Goal: Transaction & Acquisition: Subscribe to service/newsletter

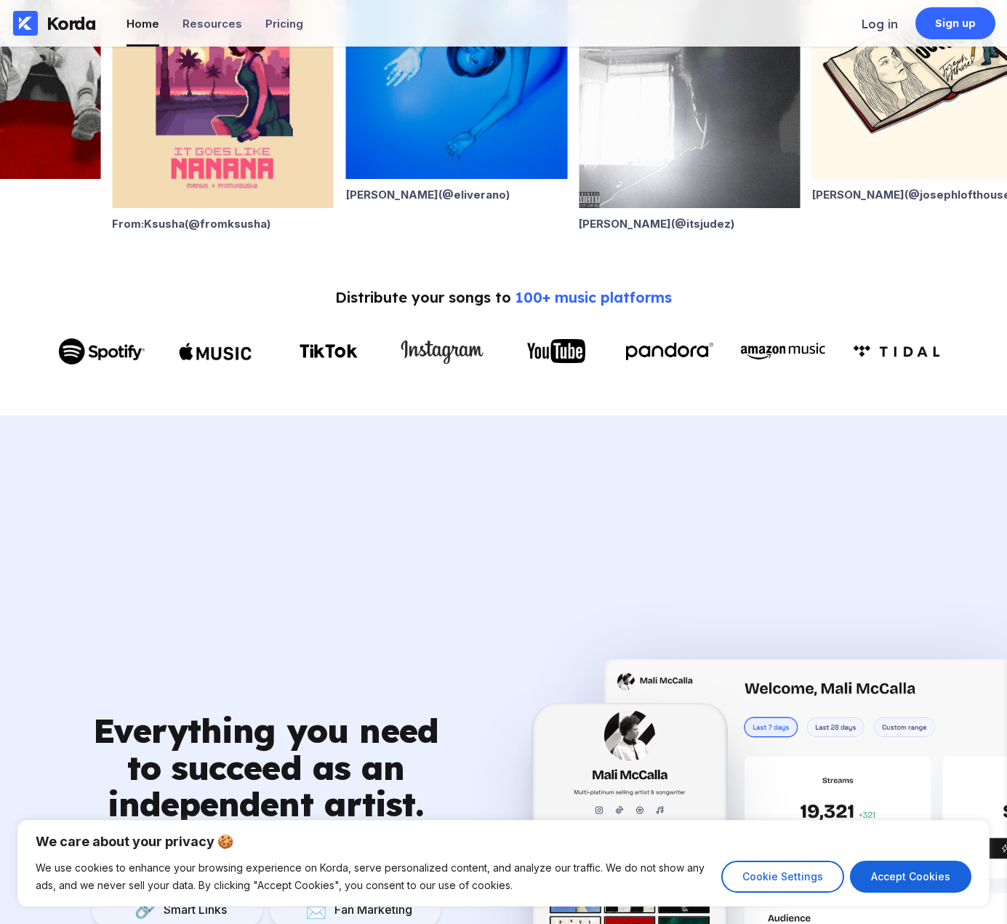
scroll to position [582, 0]
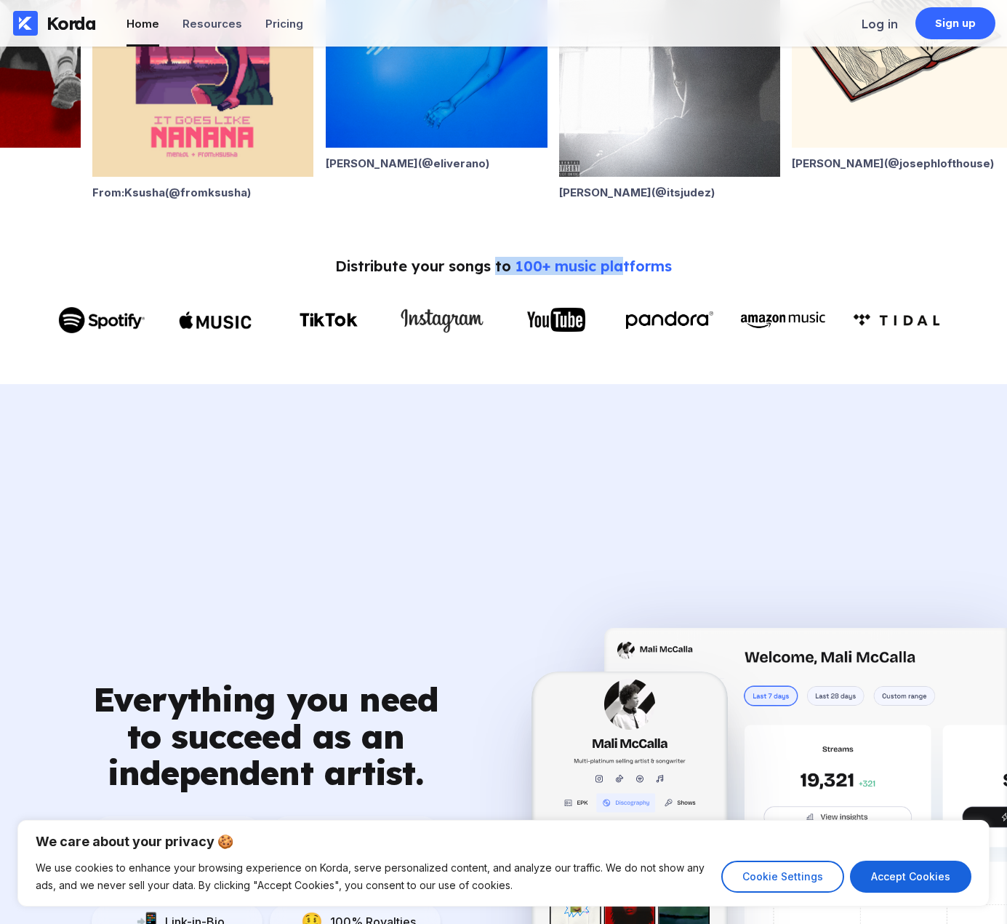
drag, startPoint x: 497, startPoint y: 268, endPoint x: 626, endPoint y: 279, distance: 129.2
click at [622, 279] on div "Distribute your songs to 100+ music platforms" at bounding box center [503, 299] width 949 height 84
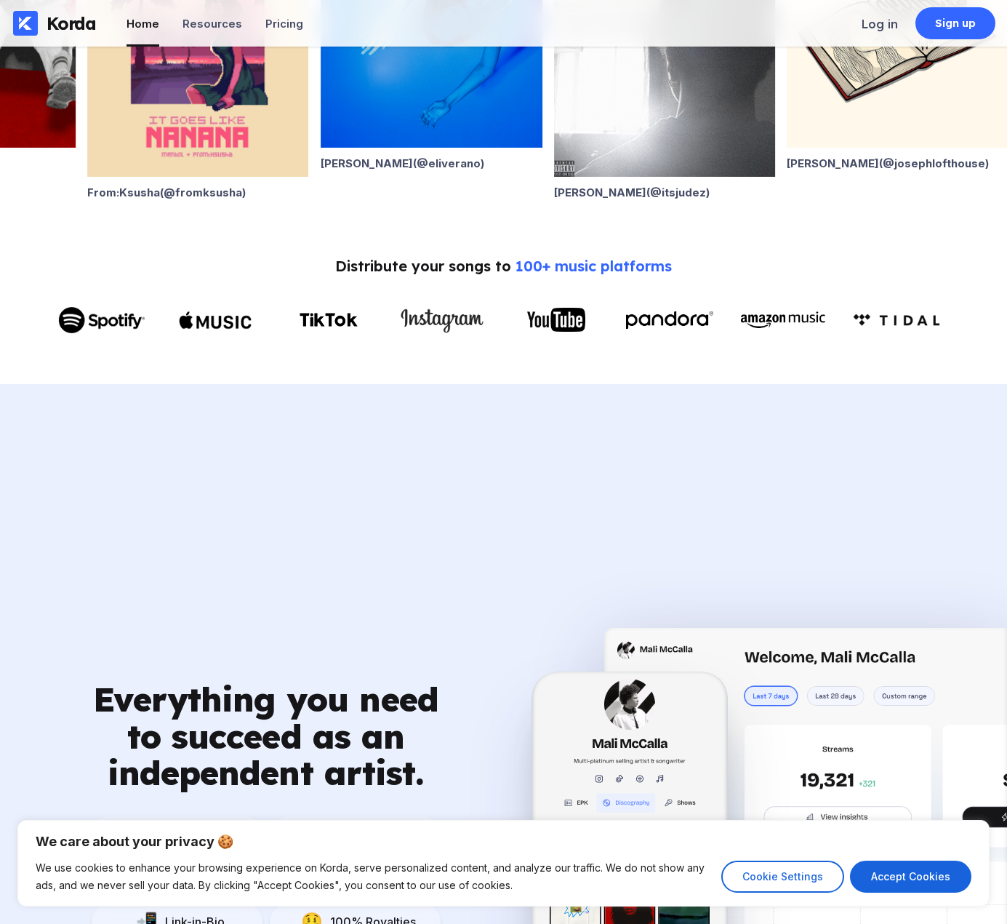
click at [642, 275] on span "100+ music platforms" at bounding box center [594, 266] width 156 height 18
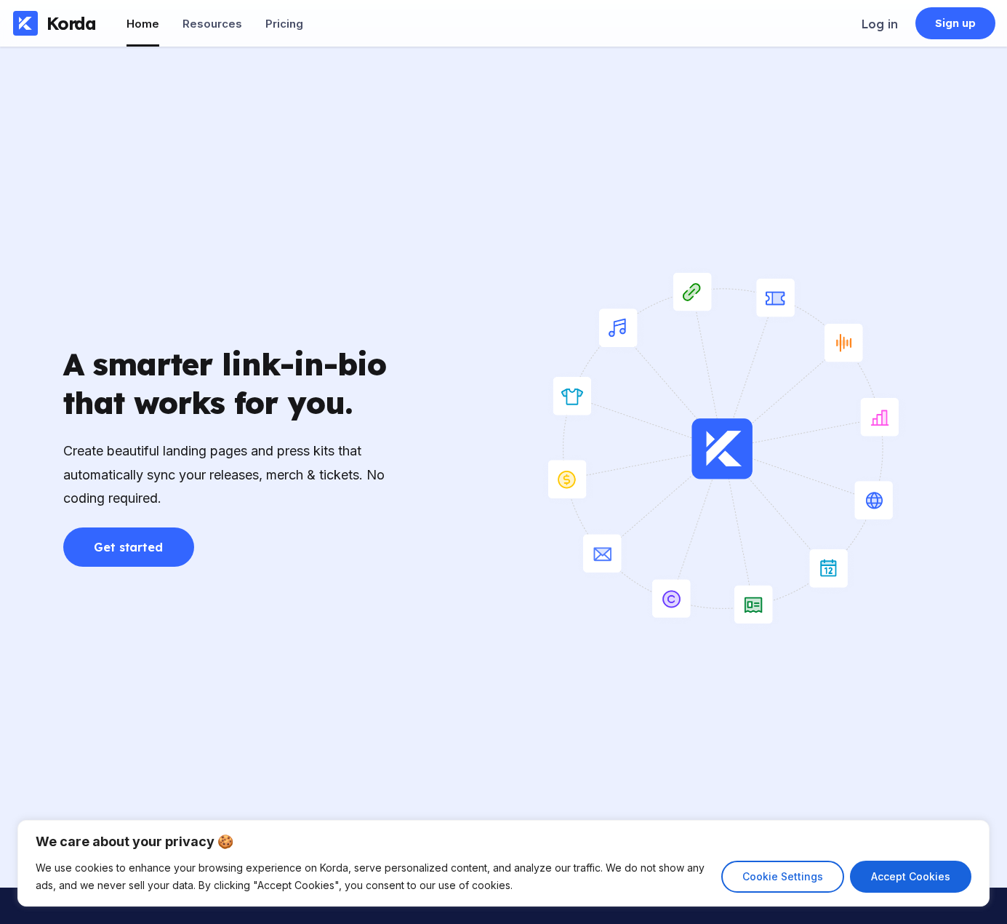
scroll to position [4728, 0]
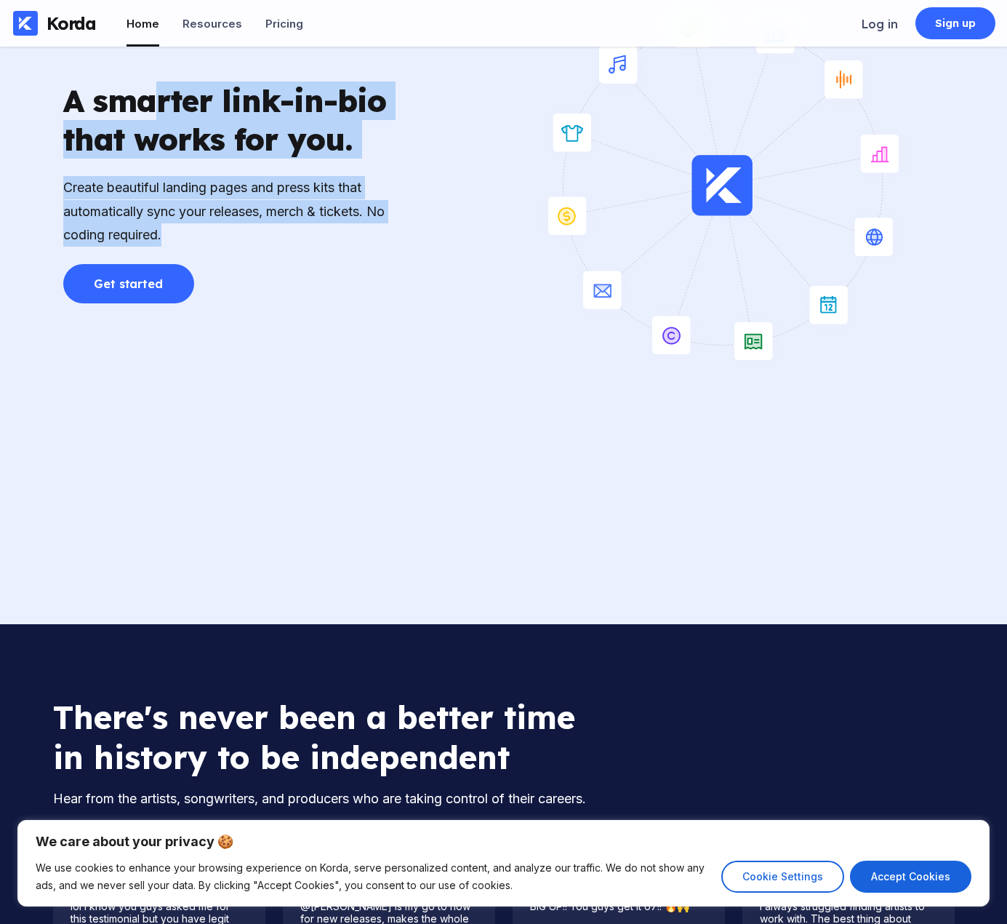
drag, startPoint x: 168, startPoint y: 97, endPoint x: 380, endPoint y: 236, distance: 253.6
click at [380, 236] on div "A smarter link-in-bio that works for you. Create beautiful landing pages and pr…" at bounding box center [230, 185] width 335 height 236
click at [380, 236] on div "Create beautiful landing pages and press kits that automatically sync your rele…" at bounding box center [230, 211] width 335 height 71
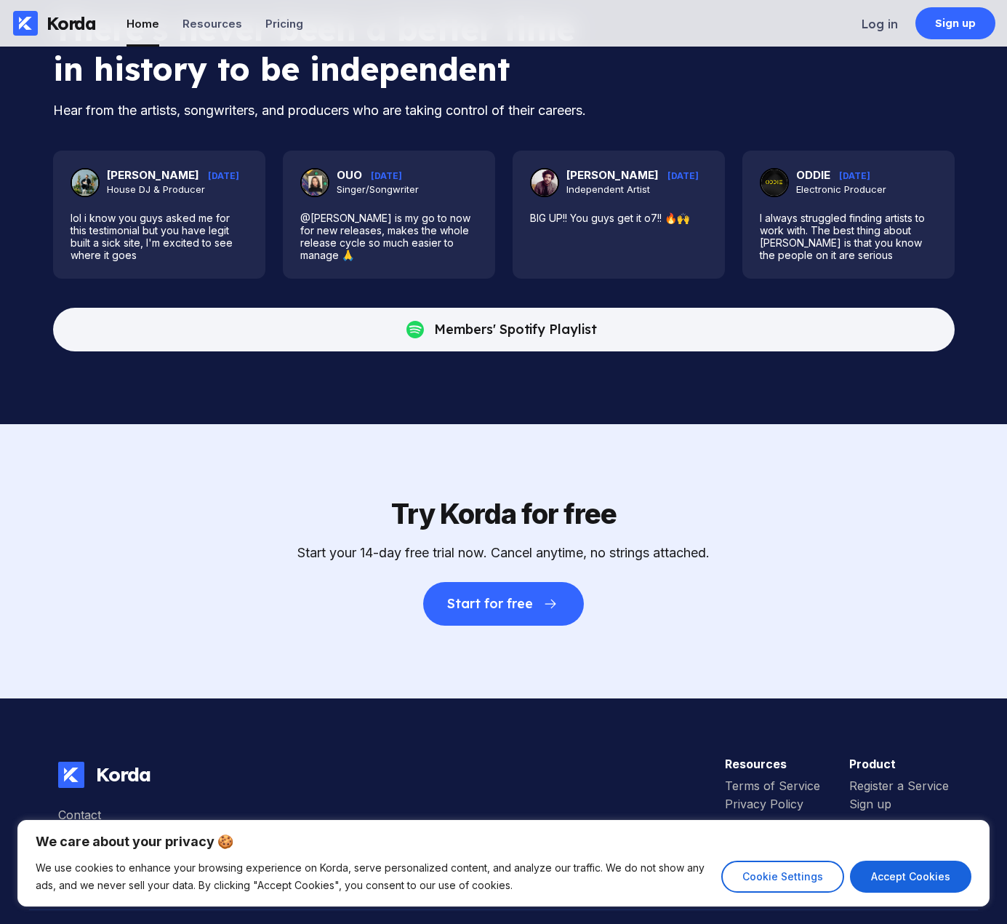
scroll to position [5510, 0]
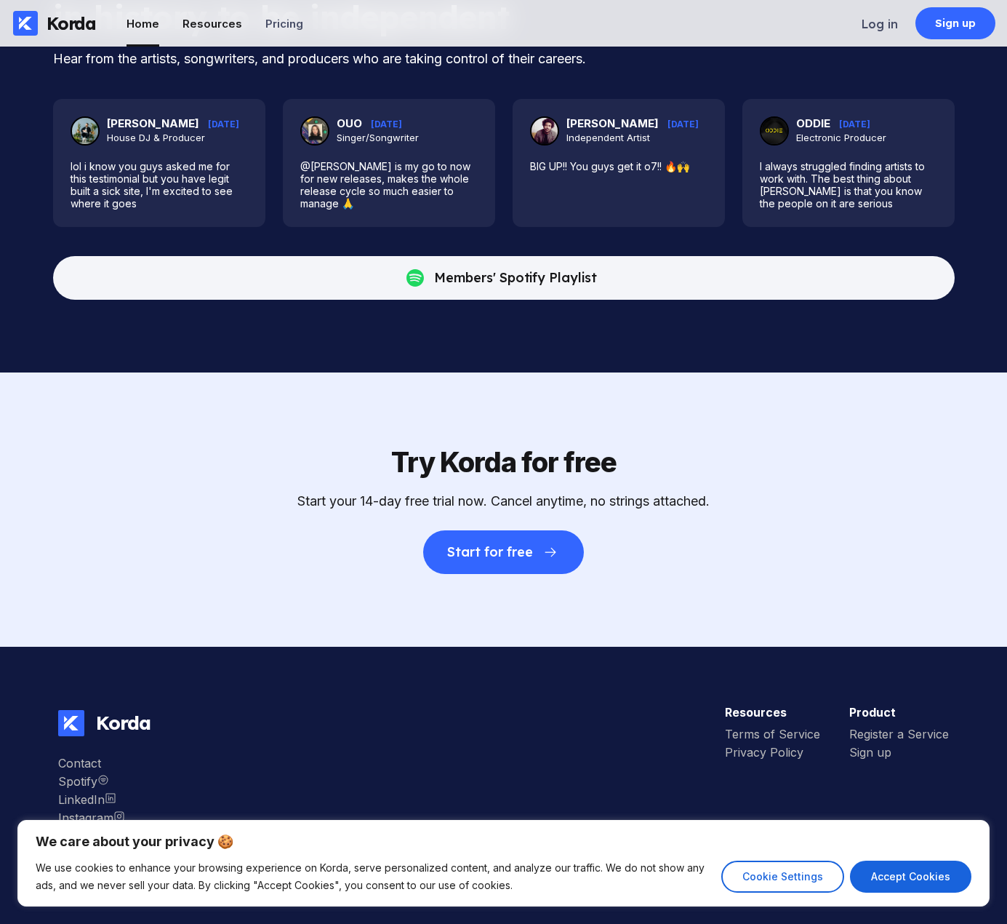
click at [213, 19] on div "Resources" at bounding box center [213, 24] width 60 height 14
click at [223, 23] on div "Resources" at bounding box center [213, 24] width 60 height 14
click at [276, 27] on div "Pricing" at bounding box center [284, 24] width 38 height 14
